Goal: Information Seeking & Learning: Find specific fact

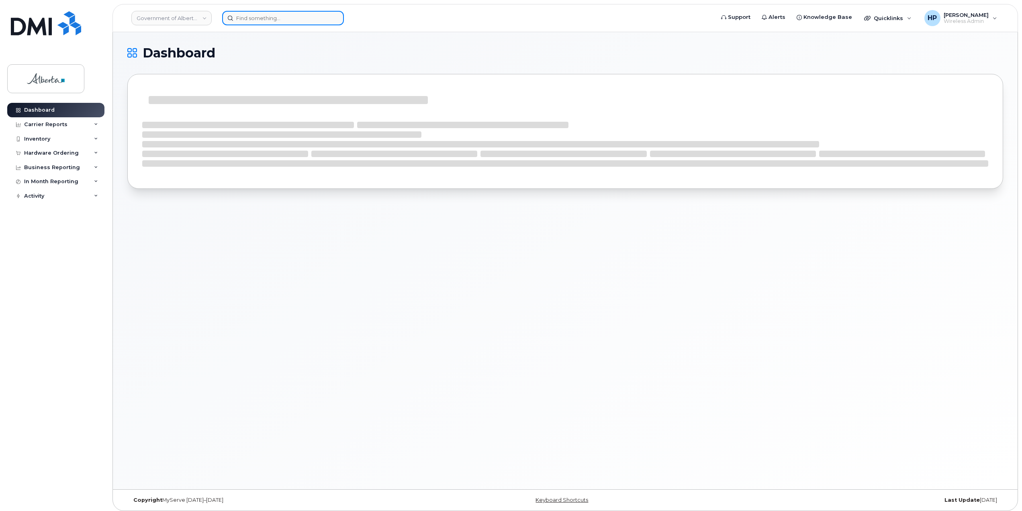
click at [246, 17] on input at bounding box center [283, 18] width 122 height 14
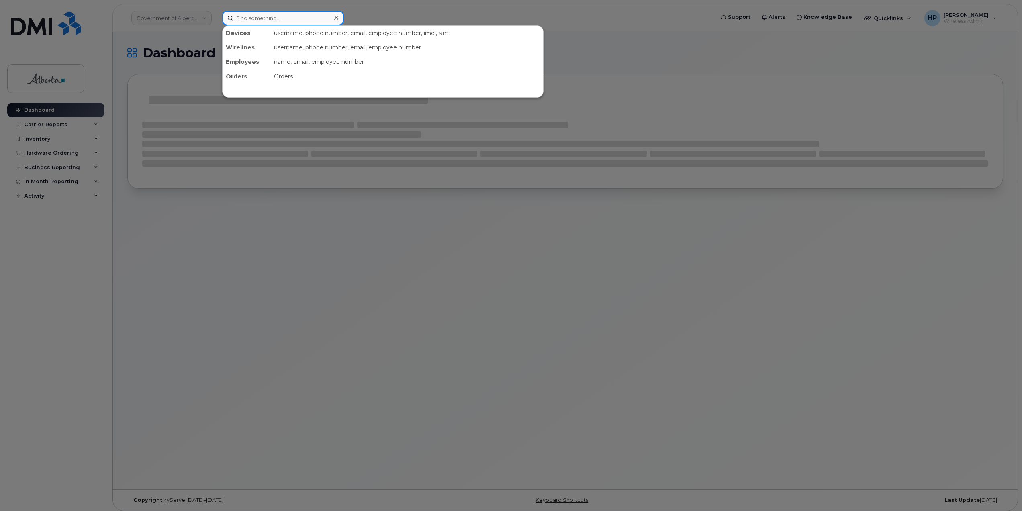
paste input "Khala Onyinah"
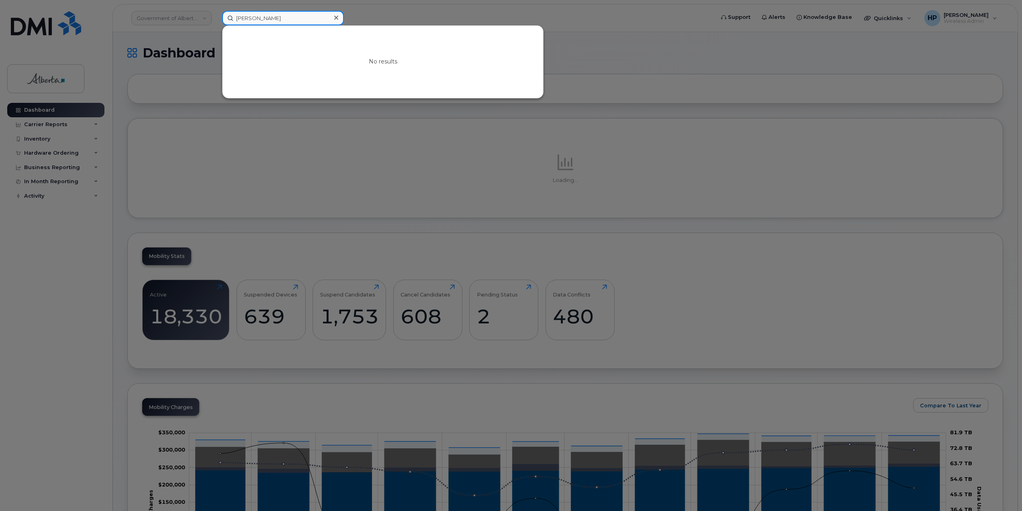
type input "Khala Onyinah"
click at [268, 190] on div at bounding box center [511, 255] width 1022 height 511
